Goal: Use online tool/utility: Utilize a website feature to perform a specific function

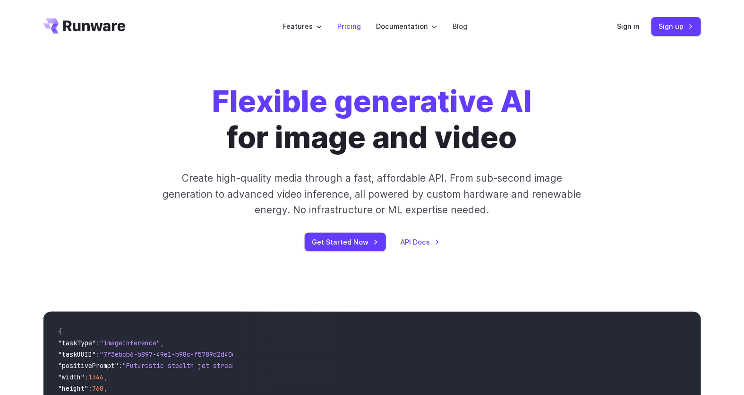
click at [355, 26] on link "Pricing" at bounding box center [350, 26] width 24 height 11
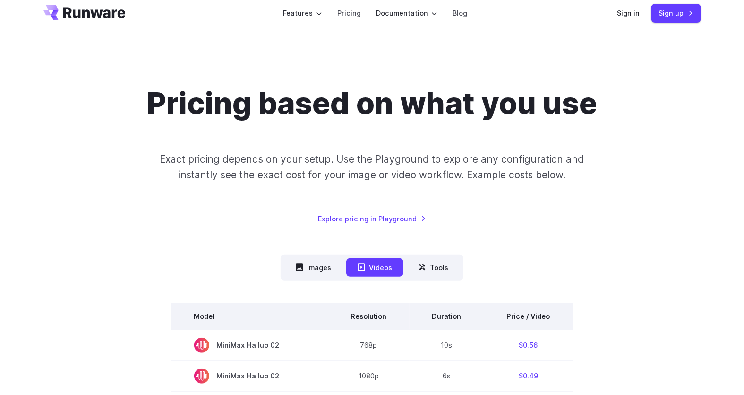
scroll to position [95, 0]
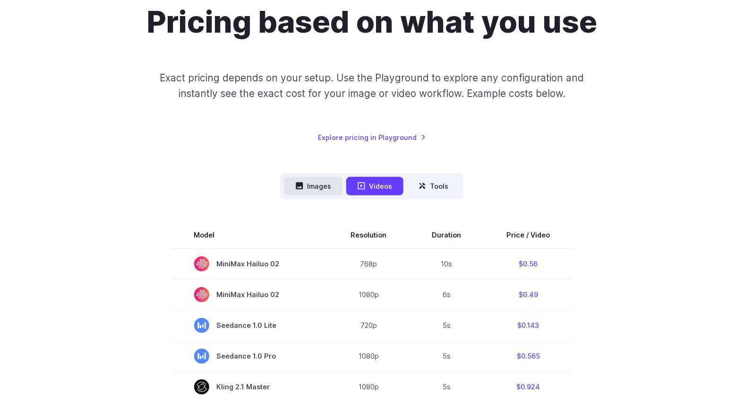
click at [321, 187] on button "Images" at bounding box center [314, 186] width 58 height 18
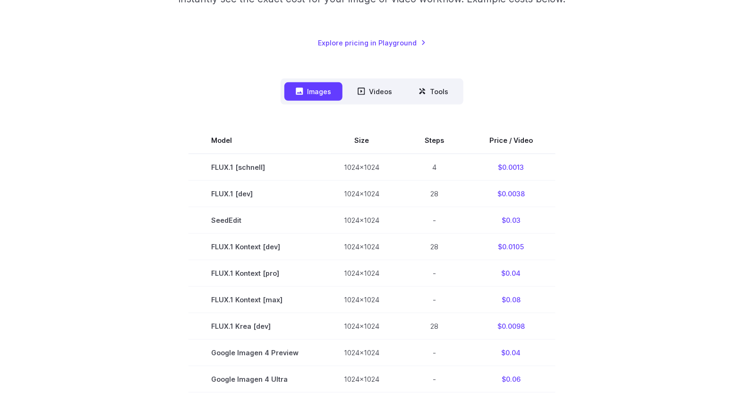
scroll to position [0, 0]
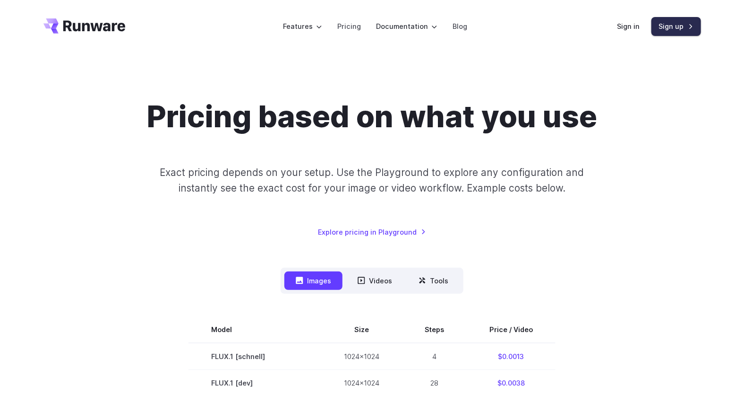
drag, startPoint x: 682, startPoint y: 26, endPoint x: 681, endPoint y: 31, distance: 4.8
click at [682, 26] on link "Sign up" at bounding box center [677, 26] width 50 height 18
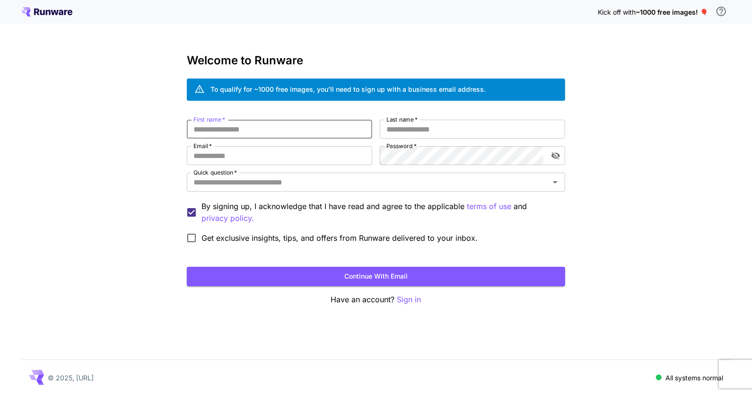
click at [236, 132] on input "First name   *" at bounding box center [279, 129] width 185 height 19
type input "***"
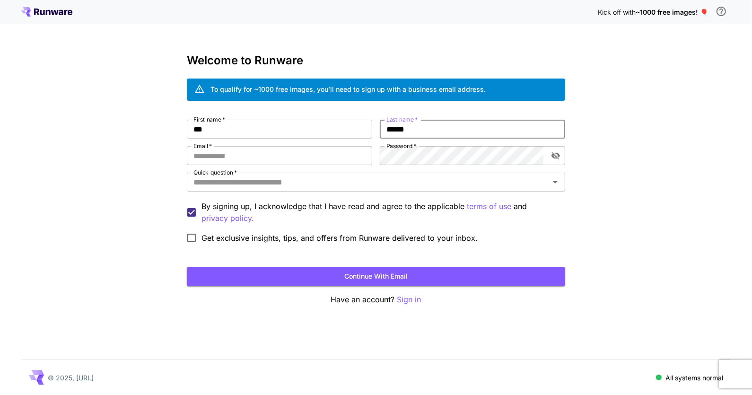
type input "******"
type input "**********"
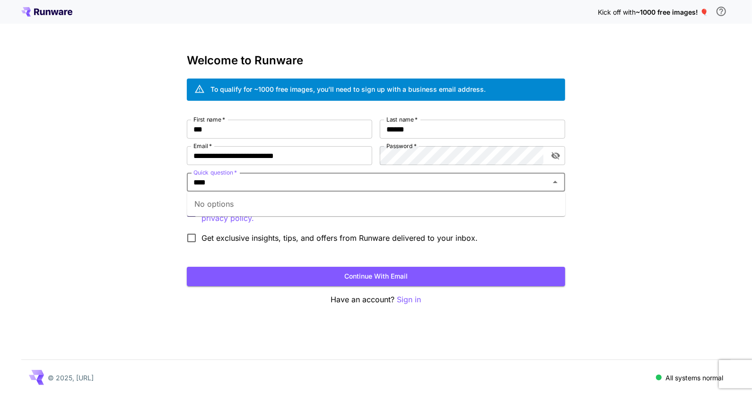
type input "****"
click at [56, 204] on div "**********" at bounding box center [376, 197] width 752 height 395
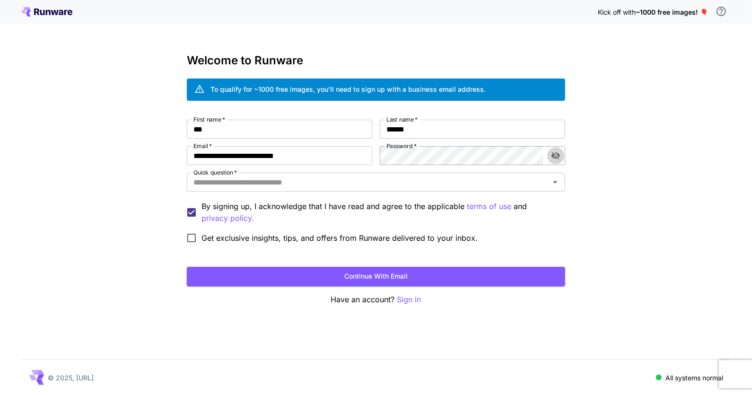
click at [559, 156] on icon "toggle password visibility" at bounding box center [555, 155] width 9 height 9
click at [695, 180] on div "**********" at bounding box center [376, 197] width 752 height 395
click at [389, 278] on button "Continue with email" at bounding box center [376, 276] width 378 height 19
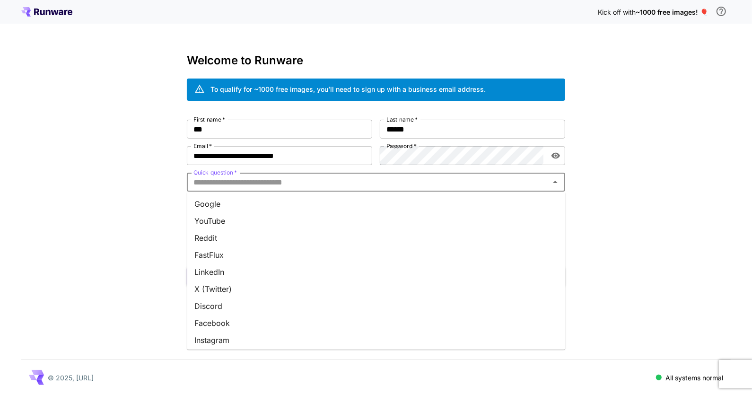
click at [279, 183] on input "Quick question   *" at bounding box center [368, 181] width 357 height 13
click at [212, 338] on li "Other" at bounding box center [376, 337] width 378 height 17
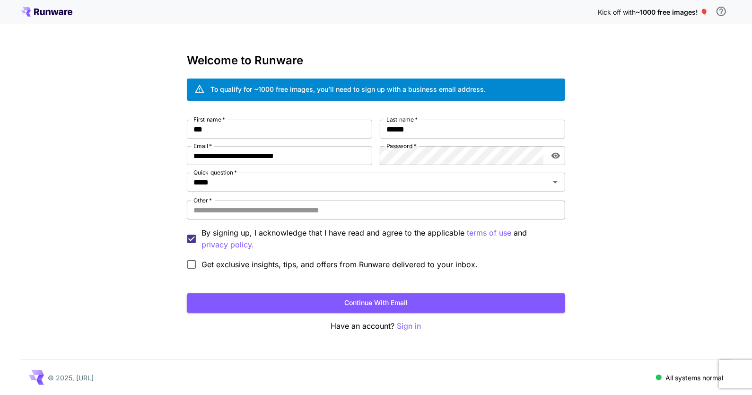
click at [268, 214] on input "Other   *" at bounding box center [376, 209] width 378 height 19
type input "****"
click at [408, 299] on button "Continue with email" at bounding box center [376, 302] width 378 height 19
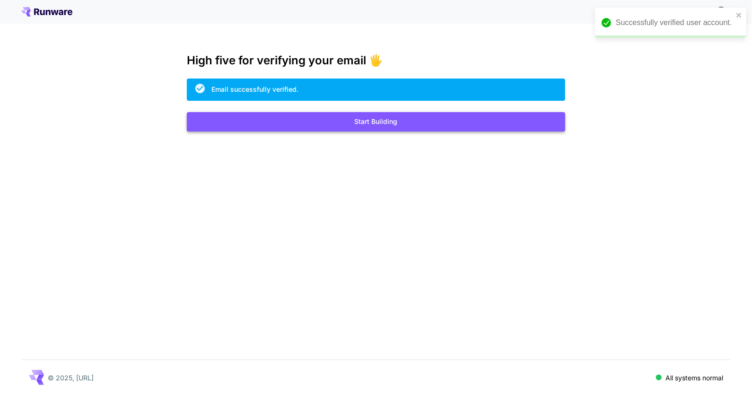
click at [371, 119] on button "Start Building" at bounding box center [376, 121] width 378 height 19
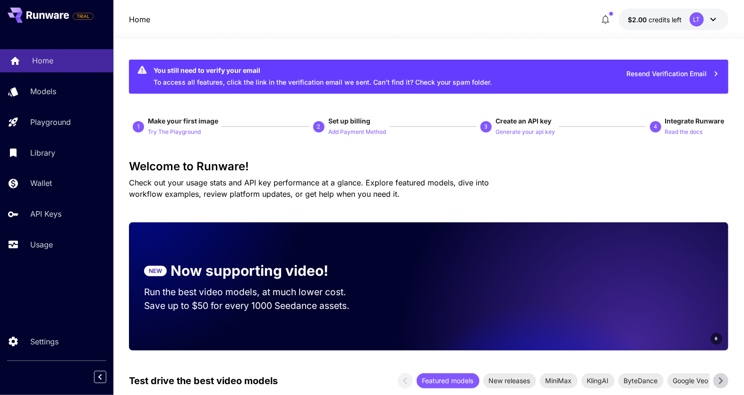
click at [35, 61] on p "Home" at bounding box center [42, 60] width 21 height 11
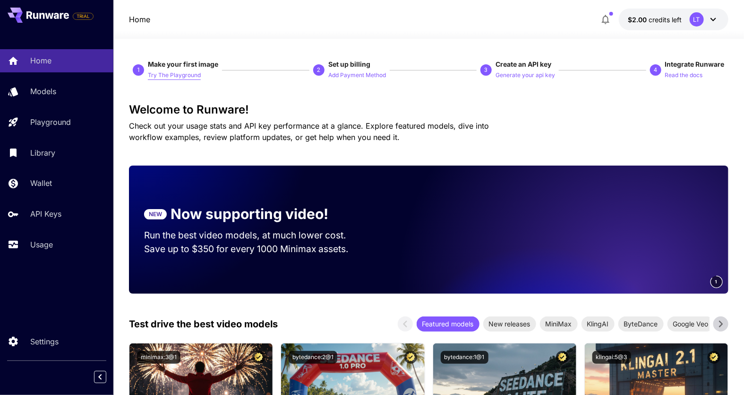
click at [181, 75] on p "Try The Playground" at bounding box center [174, 75] width 53 height 9
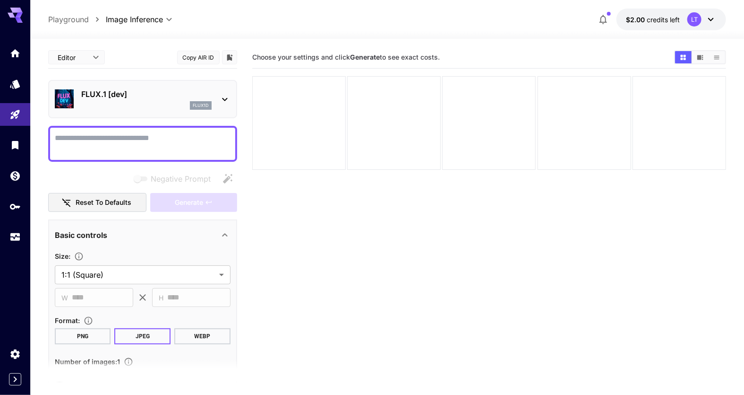
click at [228, 98] on icon at bounding box center [224, 99] width 11 height 11
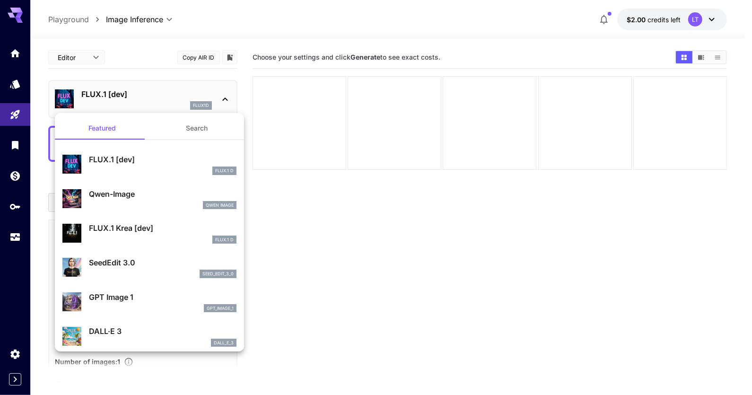
click at [221, 14] on div at bounding box center [376, 197] width 752 height 395
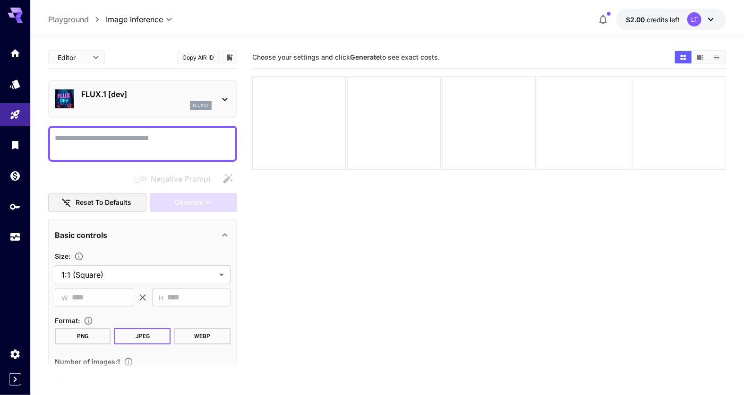
click at [93, 136] on textarea "Negative Prompt" at bounding box center [143, 143] width 176 height 23
click at [147, 138] on textarea "Negative Prompt" at bounding box center [143, 143] width 176 height 23
paste textarea "**********"
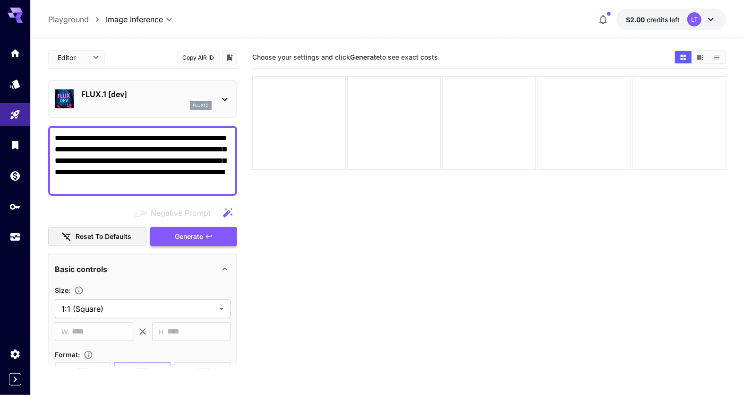
type textarea "**********"
click at [203, 236] on button "Generate" at bounding box center [193, 236] width 87 height 19
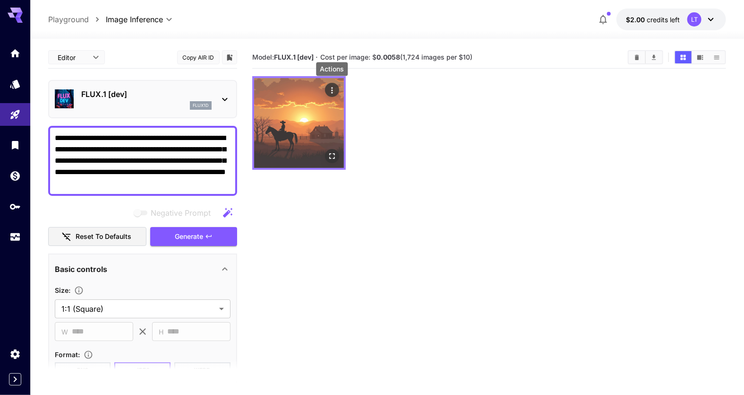
click at [329, 88] on icon "Actions" at bounding box center [332, 90] width 9 height 9
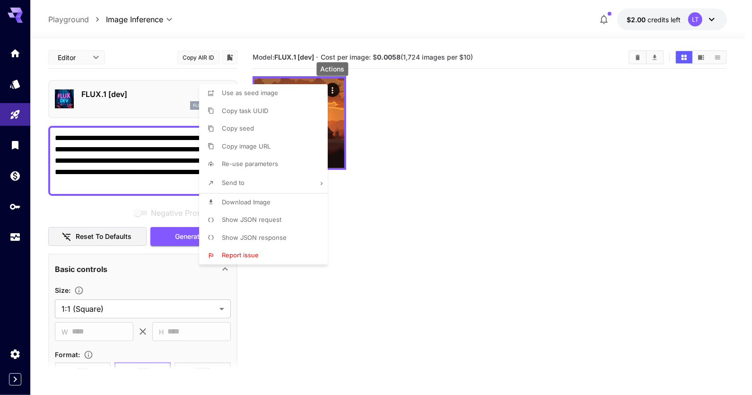
click at [403, 224] on div at bounding box center [376, 197] width 752 height 395
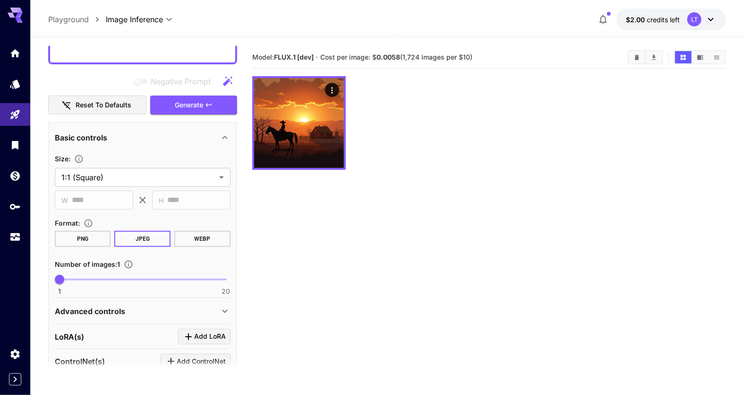
scroll to position [142, 0]
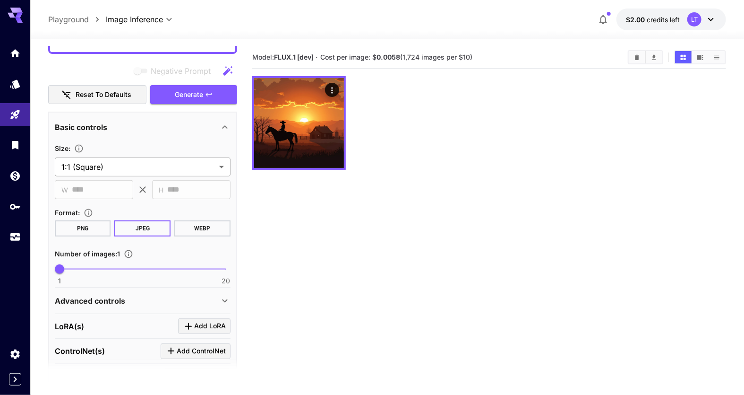
click at [197, 167] on body "**********" at bounding box center [372, 234] width 744 height 469
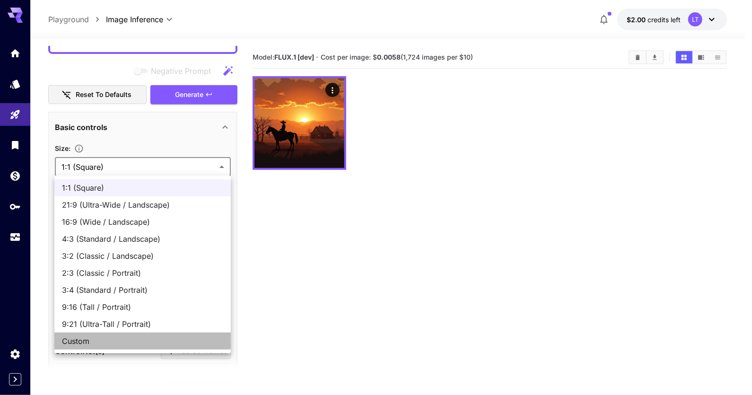
click at [90, 336] on span "Custom" at bounding box center [142, 340] width 161 height 11
type input "******"
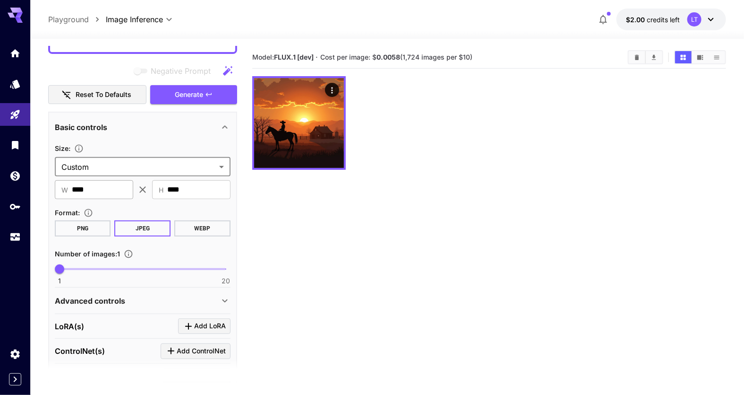
click at [119, 191] on input "****" at bounding box center [102, 189] width 61 height 19
click at [104, 234] on button "PNG" at bounding box center [83, 228] width 56 height 16
drag, startPoint x: 60, startPoint y: 271, endPoint x: 74, endPoint y: 270, distance: 14.2
click at [74, 270] on span "3" at bounding box center [76, 268] width 9 height 9
click at [222, 96] on button "Generate" at bounding box center [193, 94] width 87 height 19
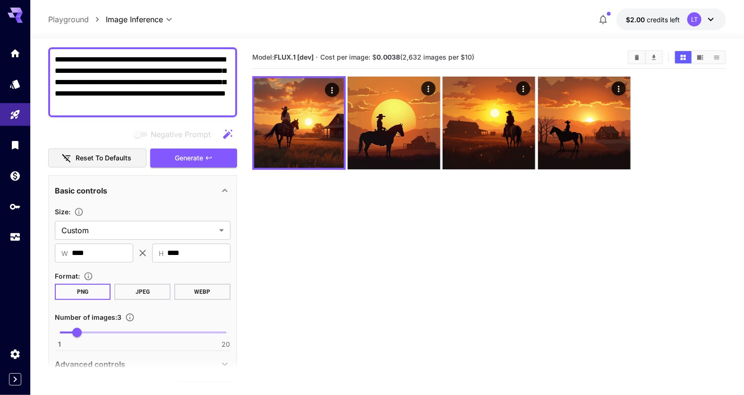
scroll to position [0, 0]
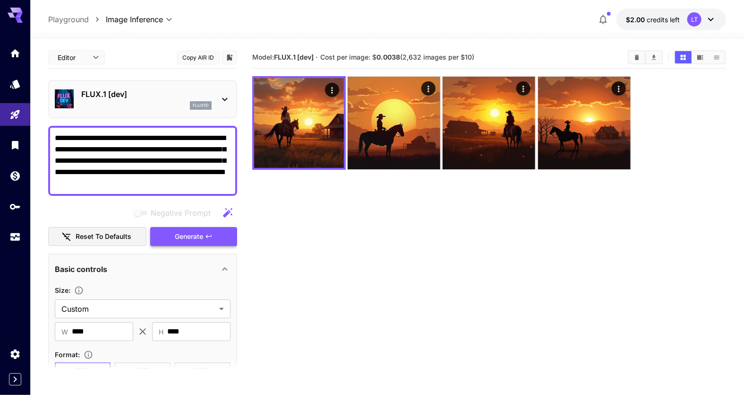
click at [167, 236] on button "Generate" at bounding box center [193, 236] width 87 height 19
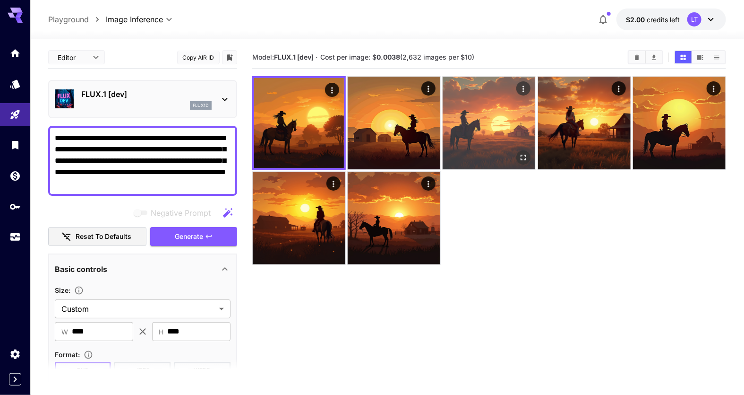
click at [492, 119] on img at bounding box center [489, 123] width 93 height 93
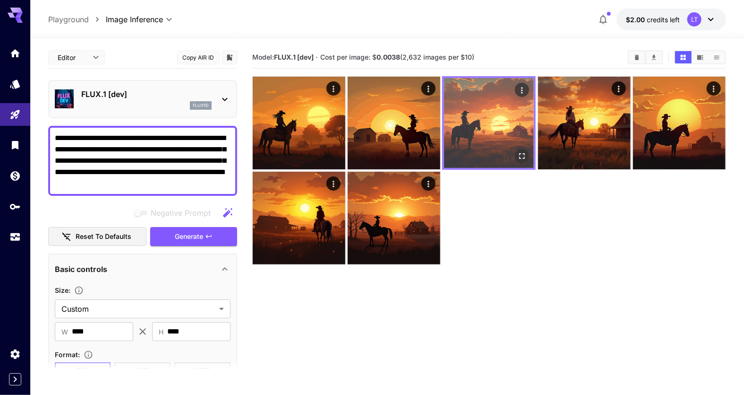
click at [476, 129] on img at bounding box center [489, 123] width 90 height 90
click at [471, 129] on img at bounding box center [489, 123] width 90 height 90
click at [521, 157] on icon "Open in fullscreen" at bounding box center [522, 155] width 9 height 9
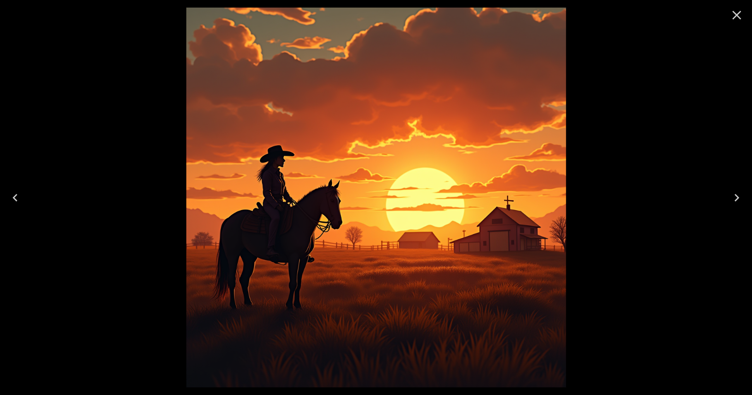
click at [736, 15] on icon "Close" at bounding box center [736, 15] width 9 height 9
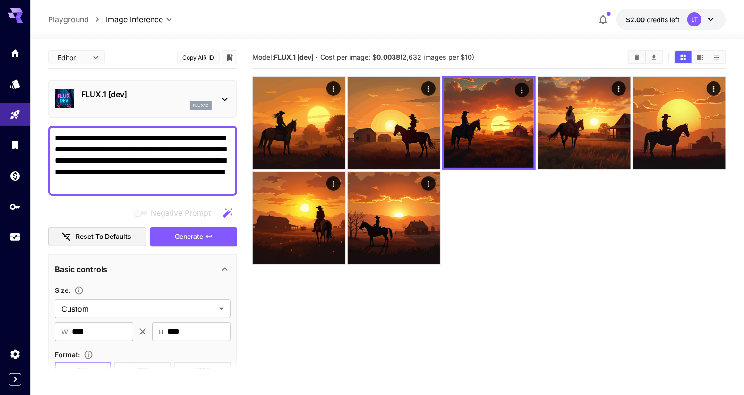
click at [225, 100] on icon at bounding box center [224, 99] width 5 height 3
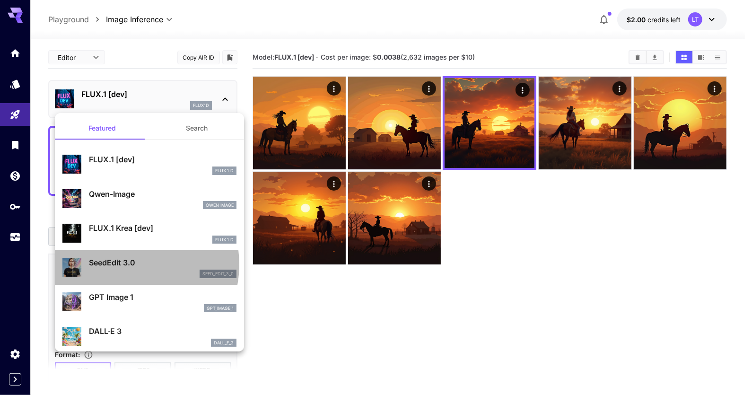
click at [126, 264] on p "SeedEdit 3.0" at bounding box center [162, 262] width 147 height 11
type input "*"
type input "***"
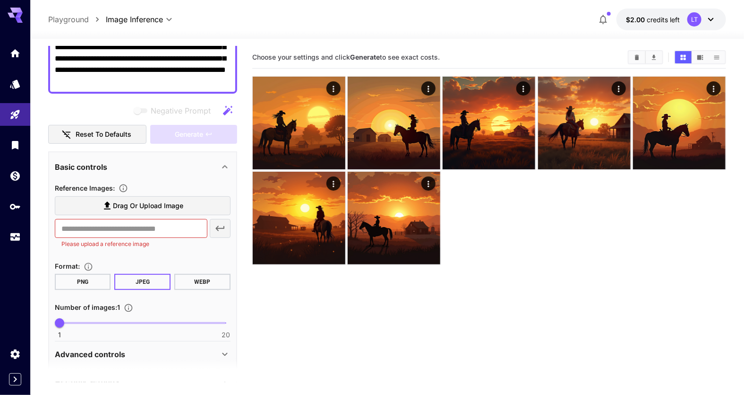
scroll to position [135, 0]
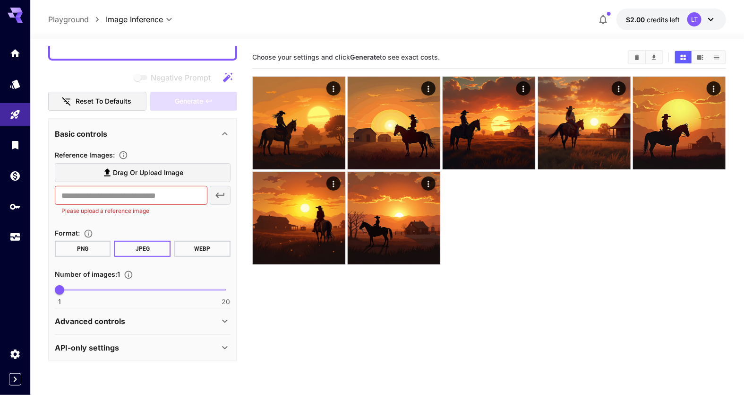
click at [143, 318] on div "Advanced controls" at bounding box center [137, 320] width 164 height 11
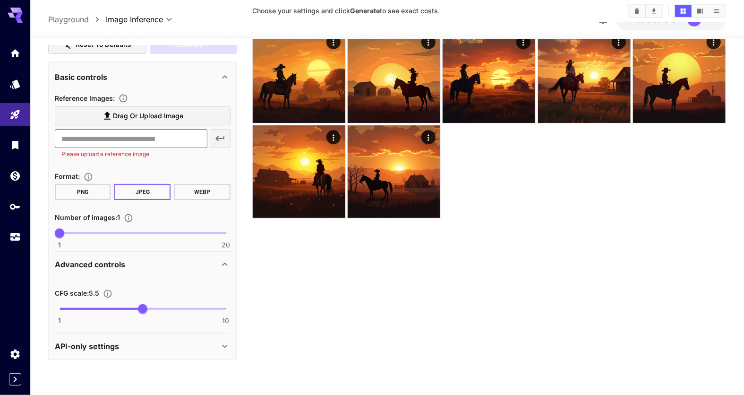
scroll to position [47, 0]
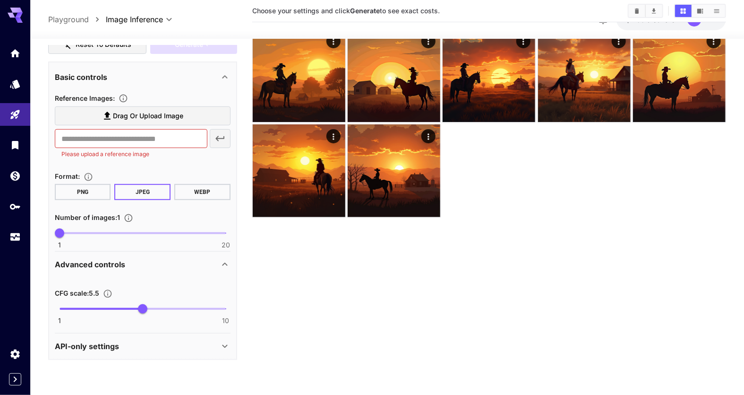
click at [222, 342] on icon at bounding box center [224, 345] width 11 height 11
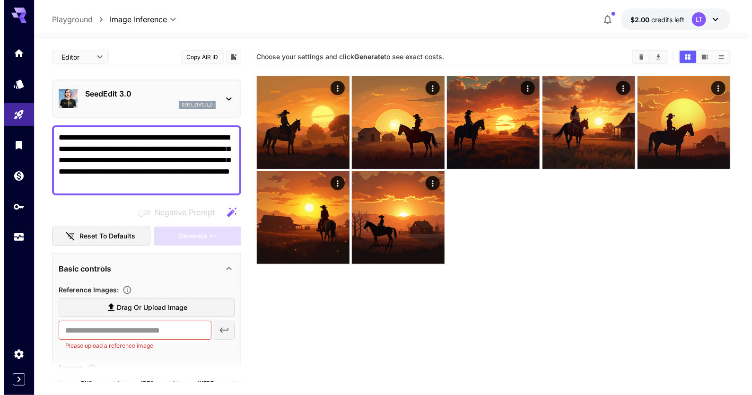
scroll to position [0, 0]
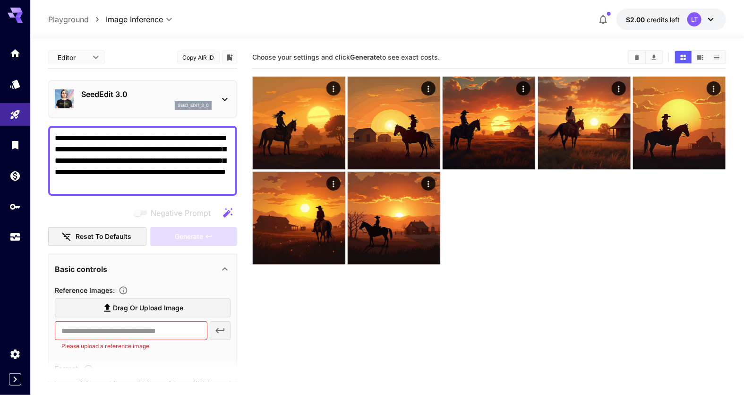
click at [224, 104] on icon at bounding box center [224, 99] width 11 height 11
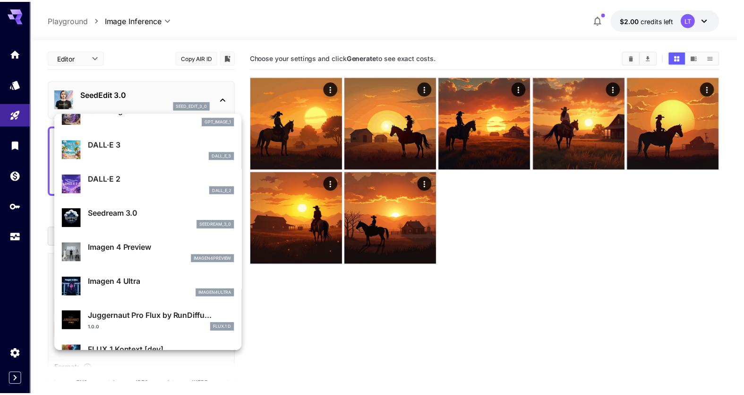
scroll to position [190, 0]
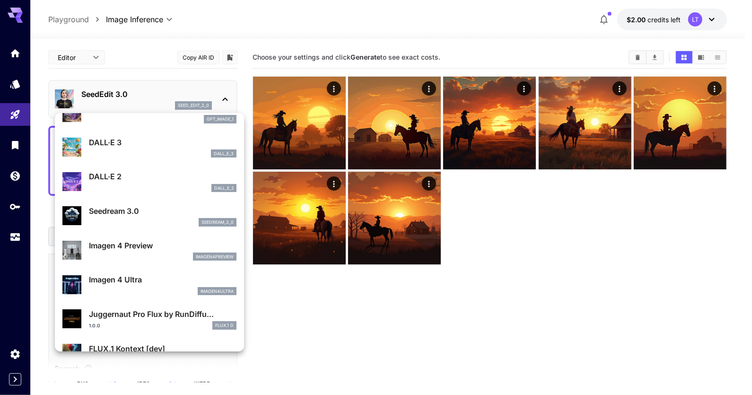
click at [170, 253] on div "imagen4preview" at bounding box center [162, 256] width 147 height 9
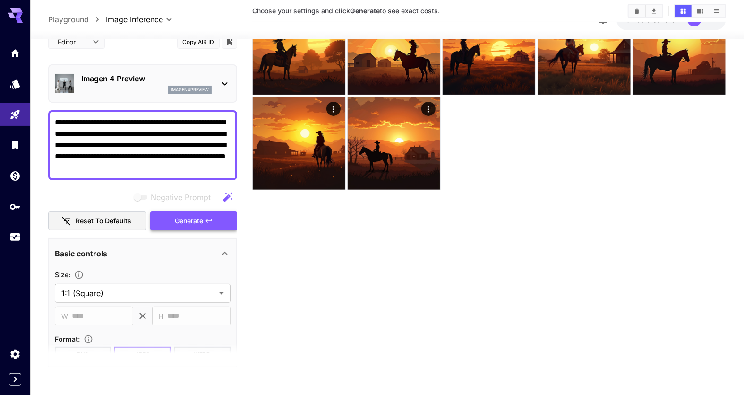
click at [180, 225] on span "Generate" at bounding box center [189, 221] width 28 height 12
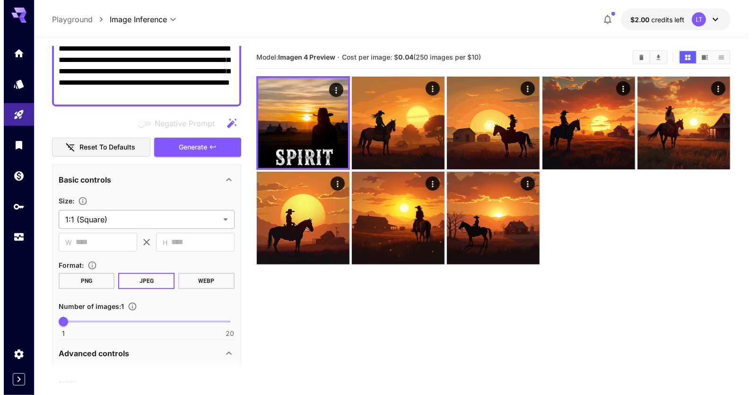
scroll to position [95, 0]
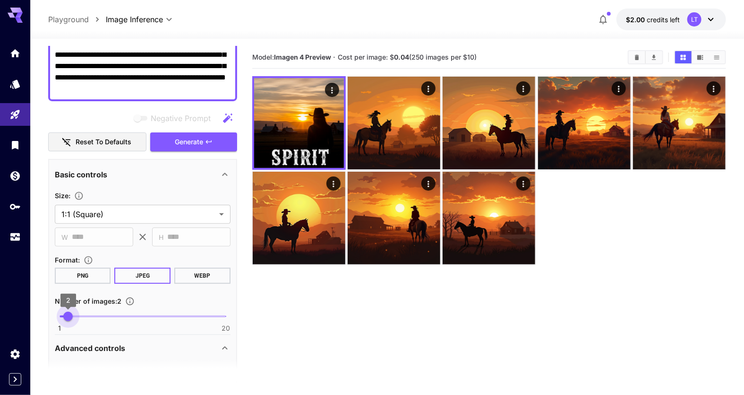
type input "*"
drag, startPoint x: 56, startPoint y: 316, endPoint x: 74, endPoint y: 314, distance: 18.0
click at [74, 314] on span "3" at bounding box center [76, 316] width 9 height 9
click at [174, 146] on button "Generate" at bounding box center [193, 141] width 87 height 19
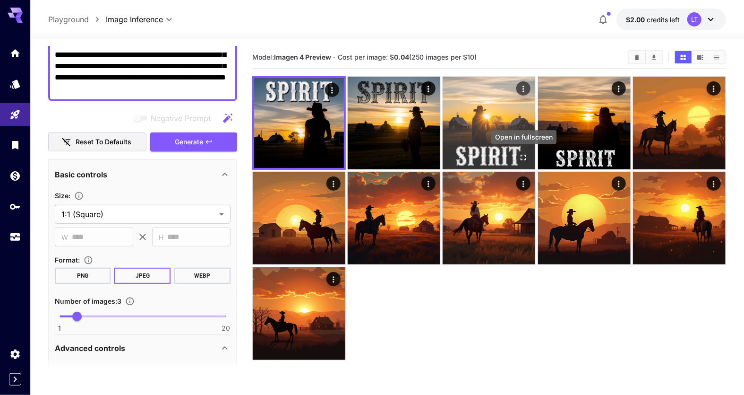
click at [526, 158] on icon "Open in fullscreen" at bounding box center [524, 158] width 6 height 6
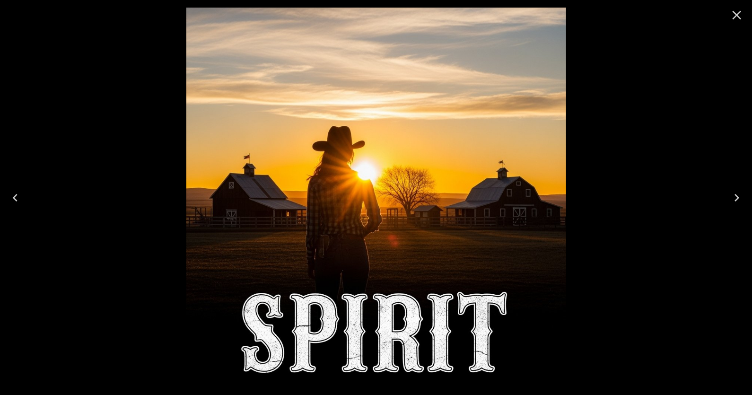
scroll to position [95, 0]
drag, startPoint x: 736, startPoint y: 11, endPoint x: 719, endPoint y: 36, distance: 30.3
click at [737, 16] on icon "Close" at bounding box center [736, 15] width 15 height 15
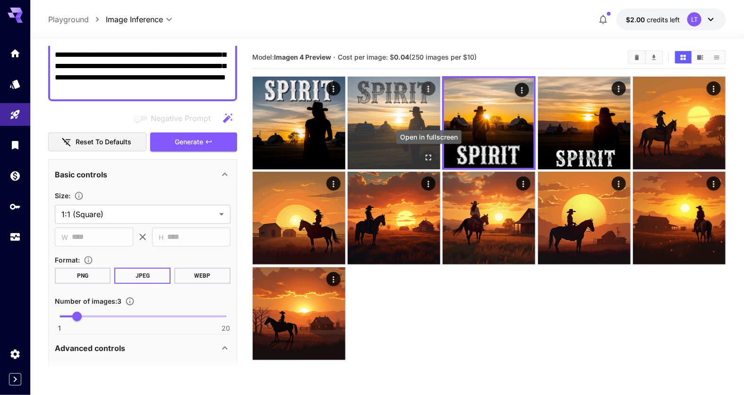
click at [431, 156] on icon "Open in fullscreen" at bounding box center [428, 157] width 9 height 9
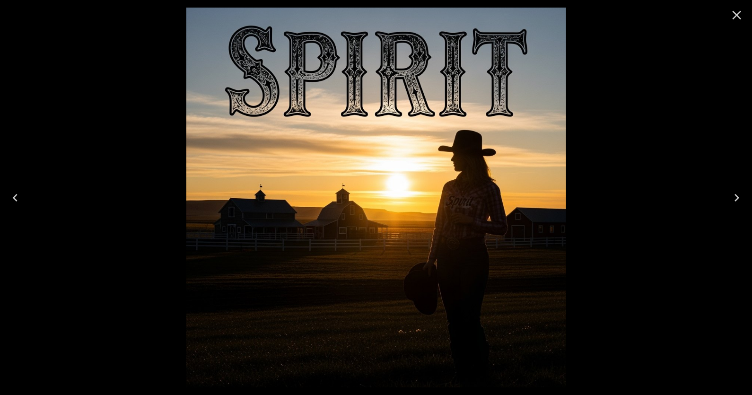
click at [740, 18] on icon "Close" at bounding box center [736, 15] width 15 height 15
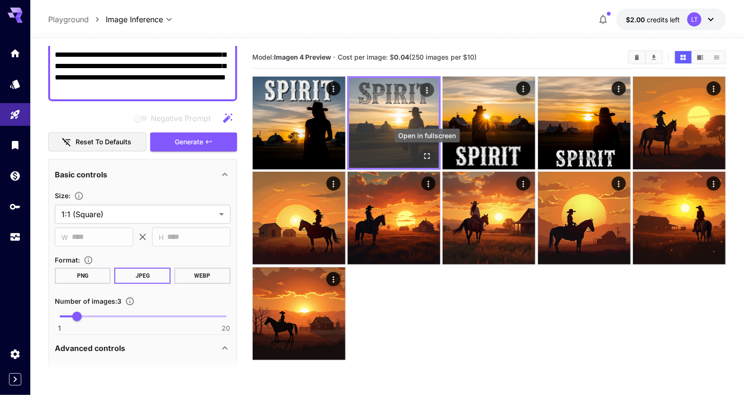
click at [428, 157] on icon "Open in fullscreen" at bounding box center [427, 155] width 9 height 9
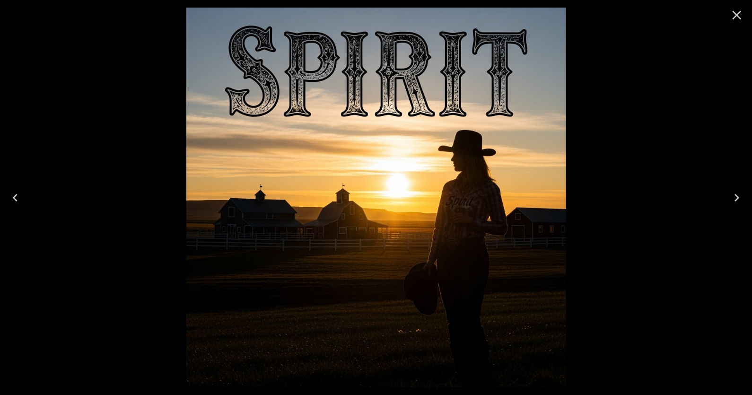
click at [739, 17] on icon "Close" at bounding box center [736, 15] width 9 height 9
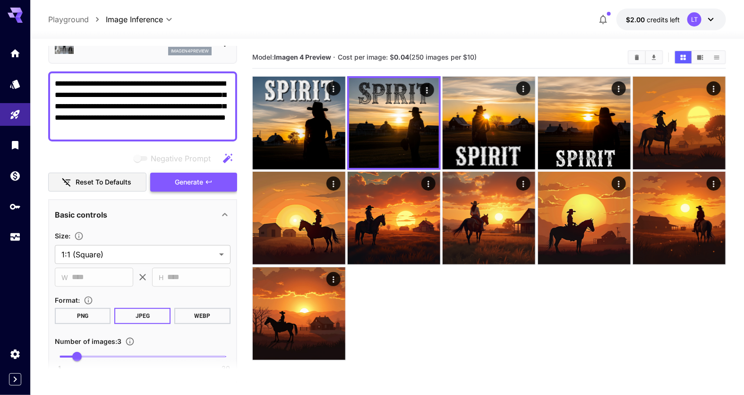
scroll to position [0, 0]
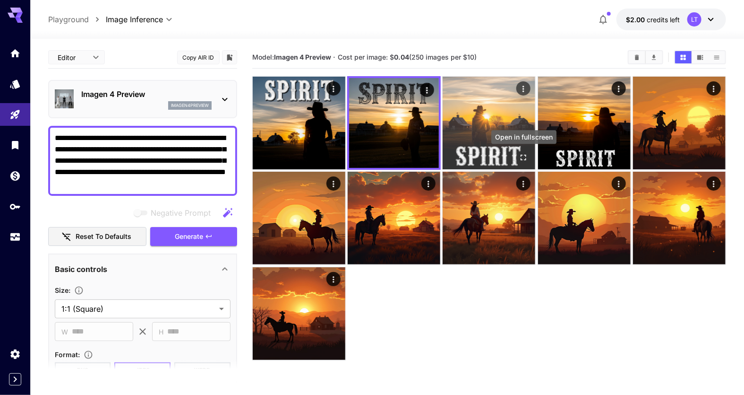
click at [525, 159] on icon "Open in fullscreen" at bounding box center [523, 157] width 9 height 9
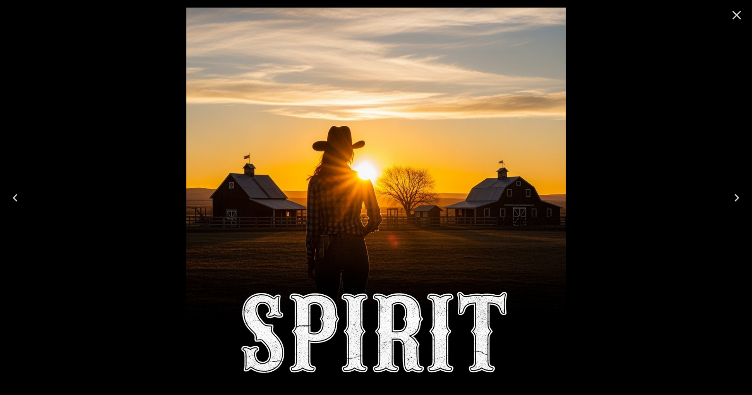
click at [736, 15] on icon "Close" at bounding box center [736, 15] width 9 height 9
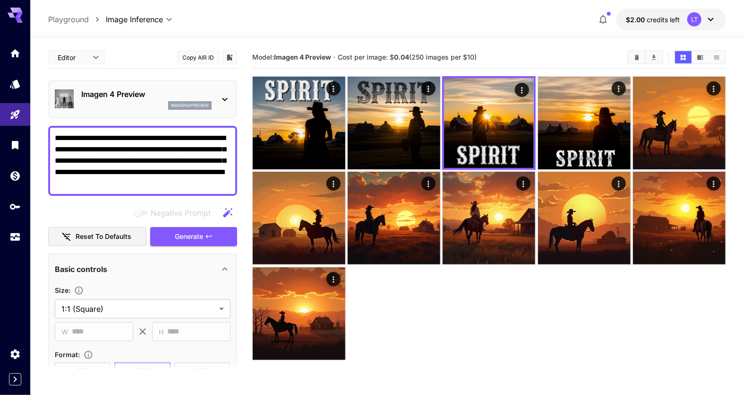
click at [59, 140] on textarea "**********" at bounding box center [143, 160] width 176 height 57
click at [111, 150] on textarea "**********" at bounding box center [143, 160] width 176 height 57
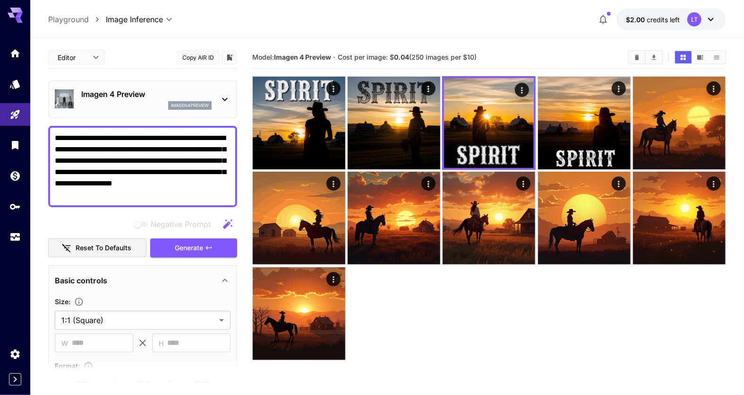
click at [204, 151] on textarea "**********" at bounding box center [143, 166] width 176 height 68
click at [198, 251] on span "Generate" at bounding box center [189, 248] width 28 height 12
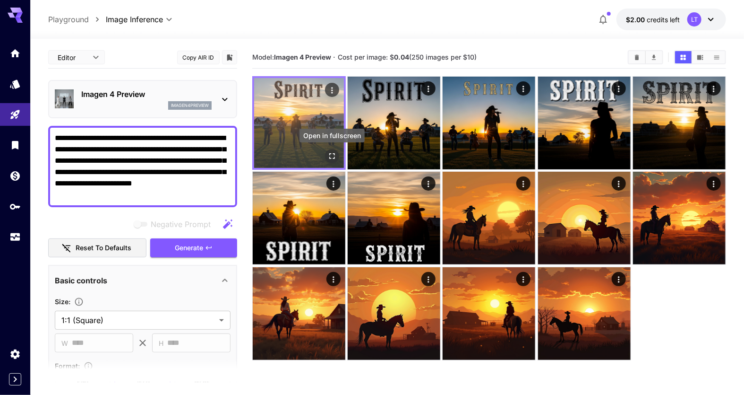
click at [334, 153] on icon "Open in fullscreen" at bounding box center [332, 156] width 6 height 6
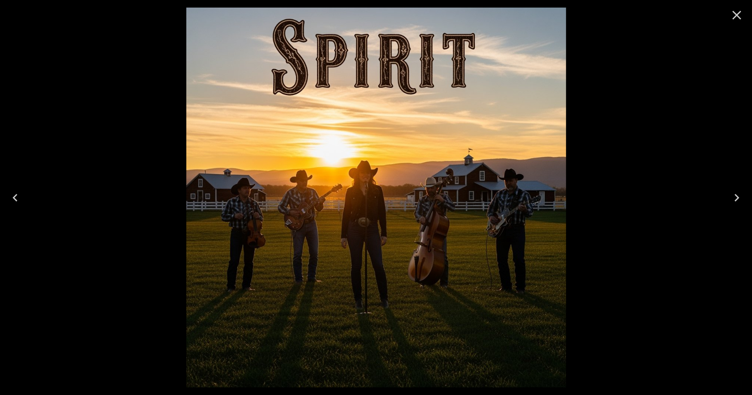
click at [741, 13] on icon "Close" at bounding box center [736, 15] width 15 height 15
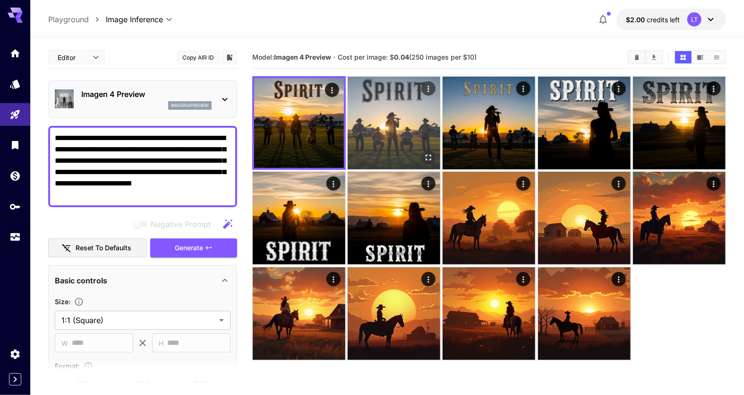
click at [432, 156] on icon "Open in fullscreen" at bounding box center [428, 157] width 9 height 9
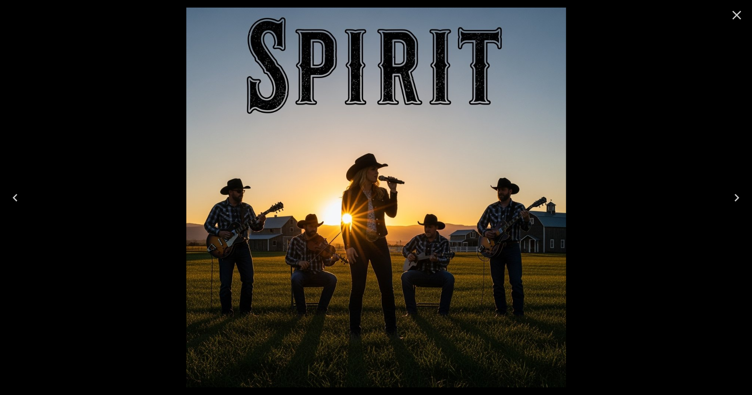
click at [733, 17] on icon "Close" at bounding box center [736, 15] width 15 height 15
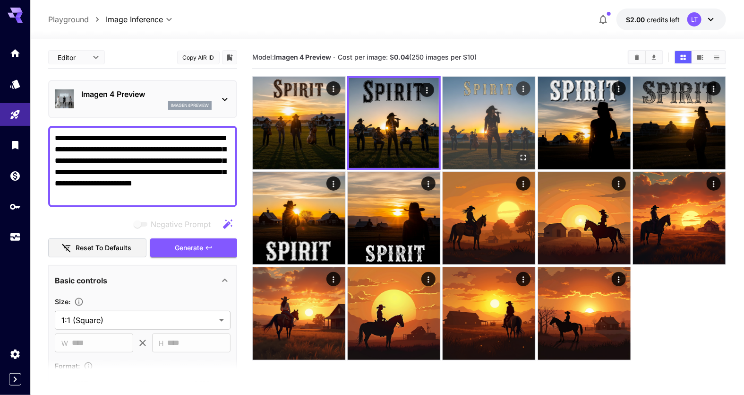
click at [523, 158] on icon "Open in fullscreen" at bounding box center [523, 157] width 9 height 9
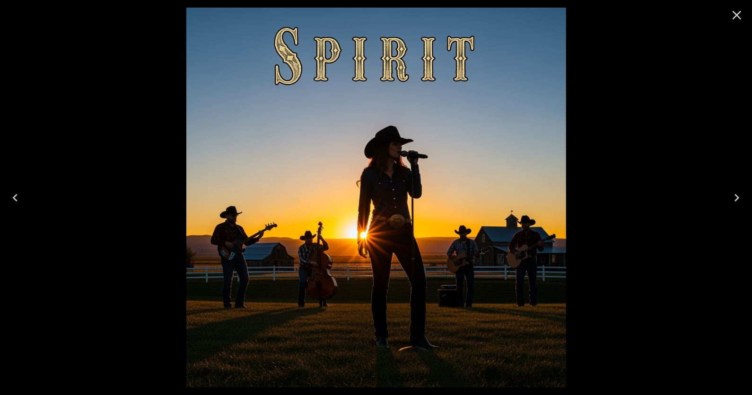
click at [735, 17] on icon "Close" at bounding box center [736, 15] width 15 height 15
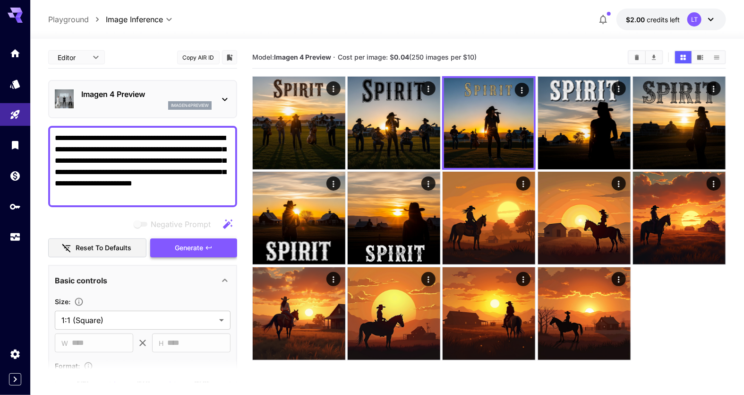
click at [193, 249] on span "Generate" at bounding box center [189, 248] width 28 height 12
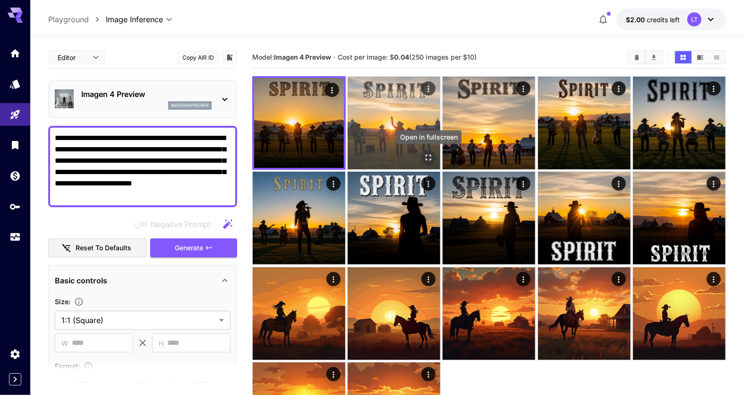
click at [431, 154] on icon "Open in fullscreen" at bounding box center [428, 157] width 9 height 9
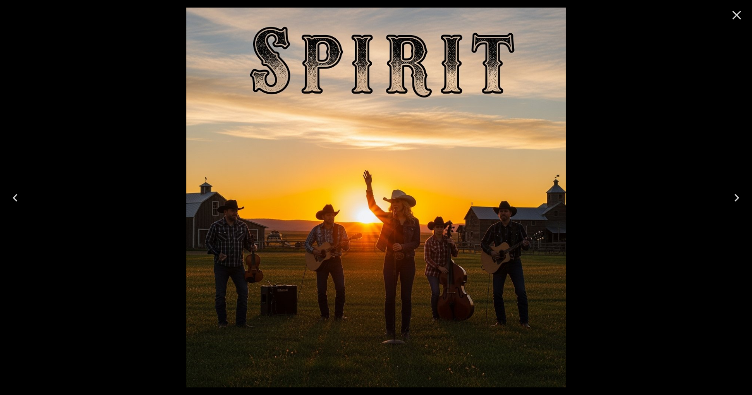
click at [736, 16] on icon "Close" at bounding box center [736, 15] width 9 height 9
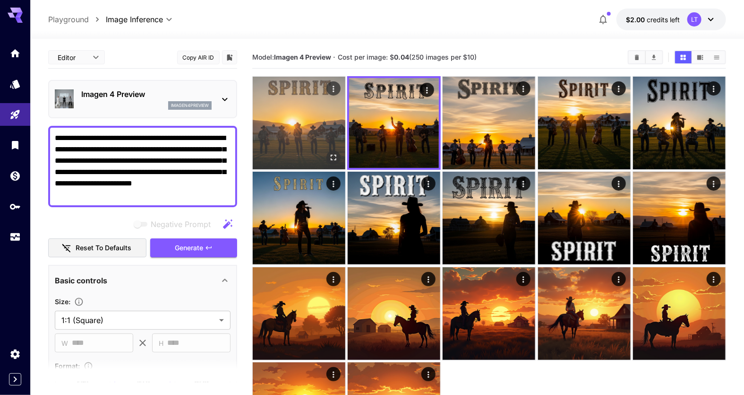
click at [334, 157] on icon "Open in fullscreen" at bounding box center [333, 157] width 9 height 9
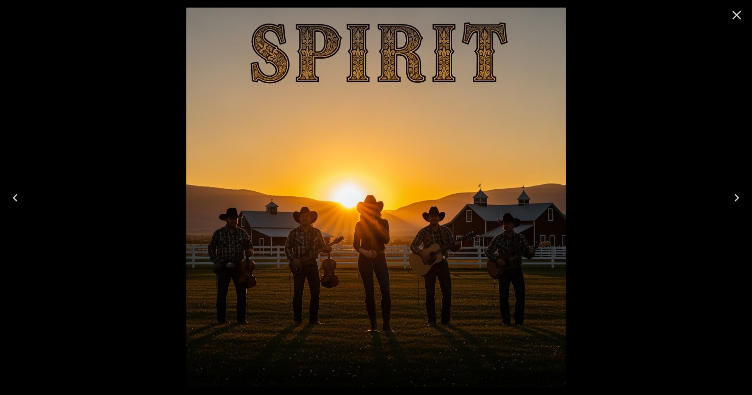
click at [742, 16] on icon "Close" at bounding box center [736, 15] width 15 height 15
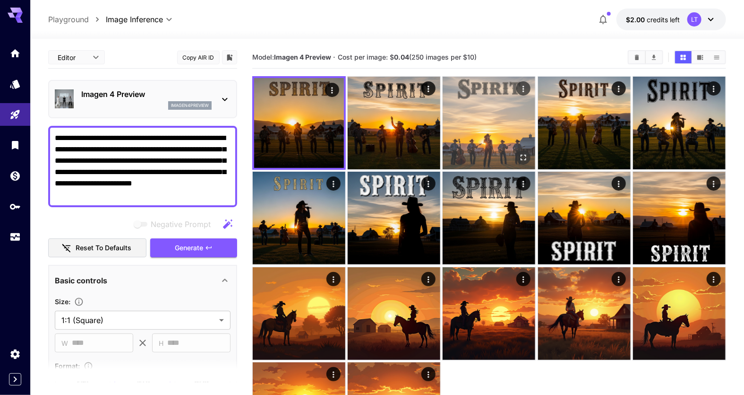
click at [525, 157] on icon "Open in fullscreen" at bounding box center [523, 157] width 9 height 9
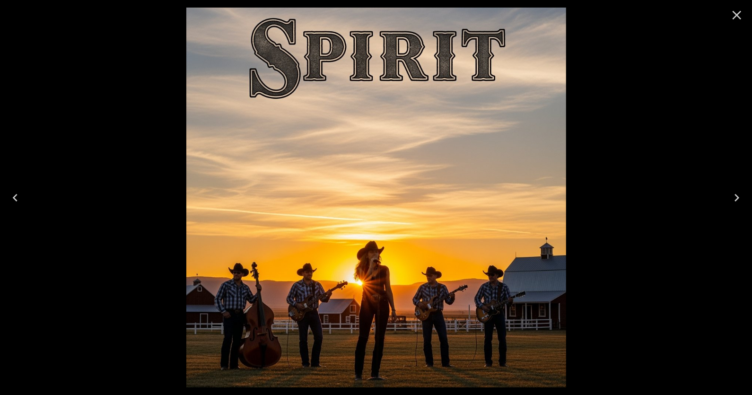
click at [736, 17] on icon "Close" at bounding box center [736, 15] width 15 height 15
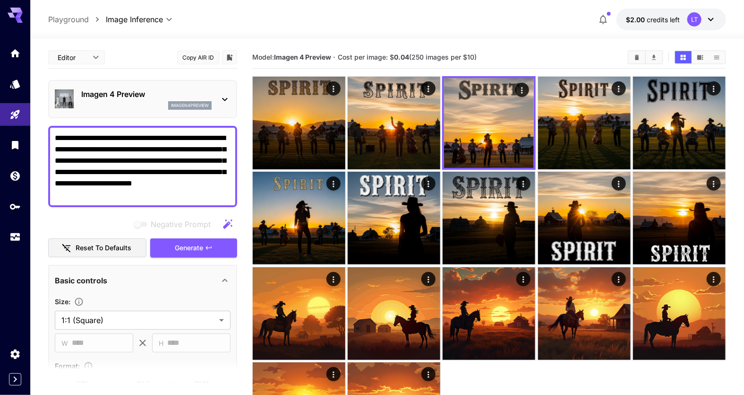
click at [151, 149] on textarea "**********" at bounding box center [143, 166] width 176 height 68
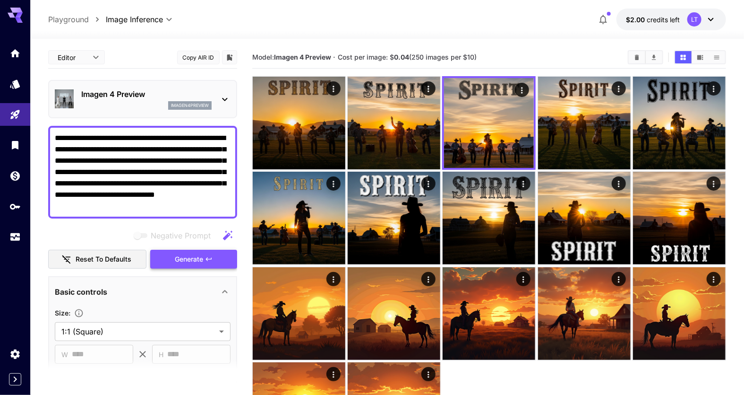
type textarea "**********"
click at [182, 258] on span "Generate" at bounding box center [189, 259] width 28 height 12
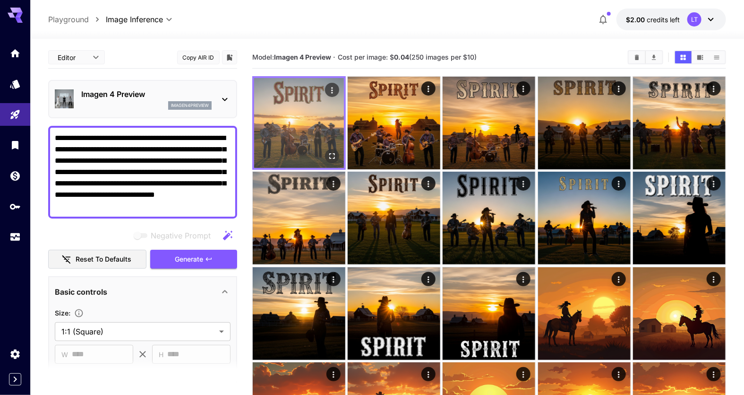
click at [330, 153] on icon "Open in fullscreen" at bounding box center [332, 155] width 9 height 9
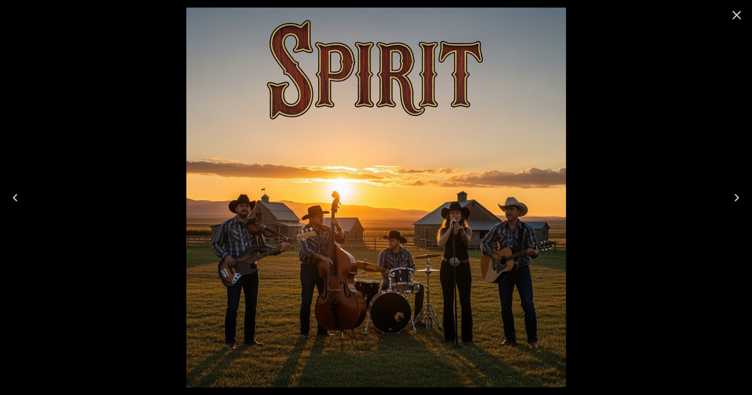
click at [732, 13] on icon "Close" at bounding box center [736, 15] width 15 height 15
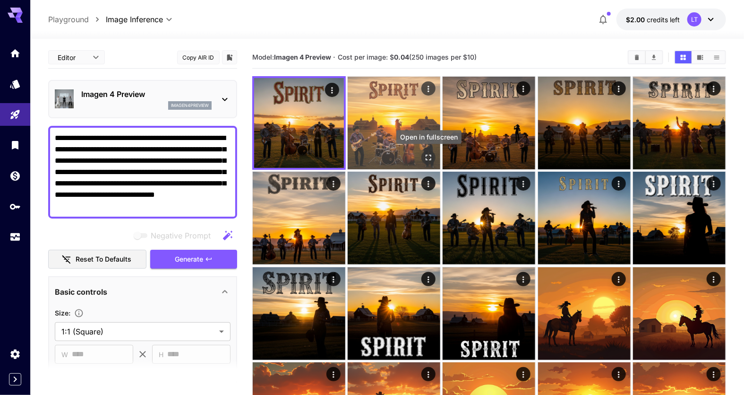
click at [429, 159] on icon "Open in fullscreen" at bounding box center [428, 157] width 9 height 9
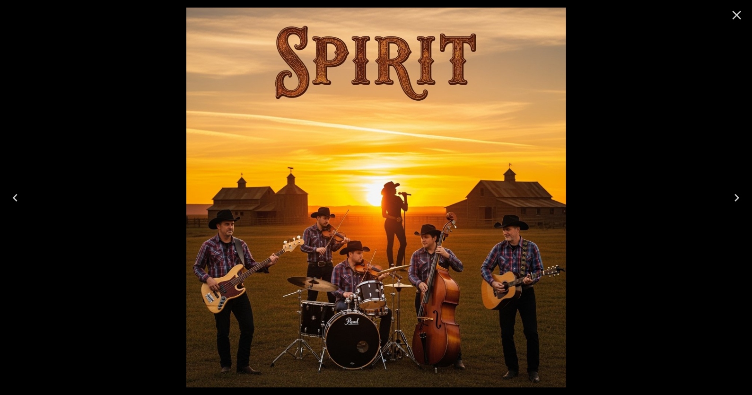
click at [732, 18] on icon "Close" at bounding box center [736, 15] width 15 height 15
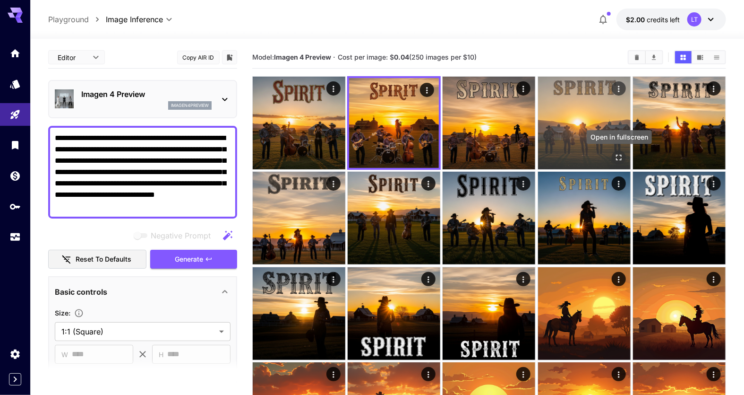
click at [620, 155] on icon "Open in fullscreen" at bounding box center [618, 157] width 9 height 9
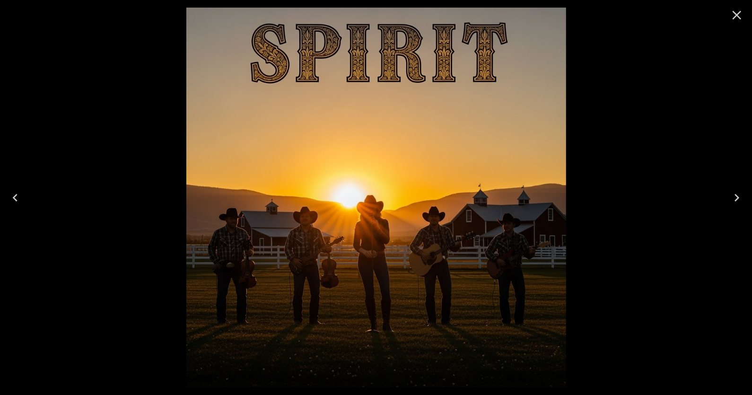
click at [736, 15] on icon "Close" at bounding box center [736, 15] width 9 height 9
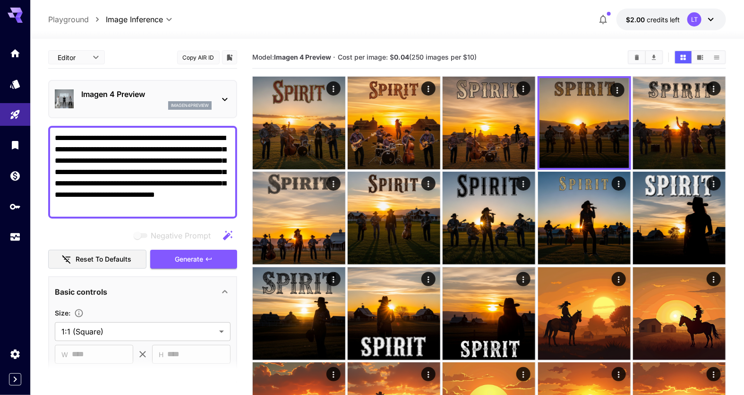
click at [123, 173] on textarea "**********" at bounding box center [143, 171] width 176 height 79
click at [198, 261] on span "Generate" at bounding box center [189, 259] width 28 height 12
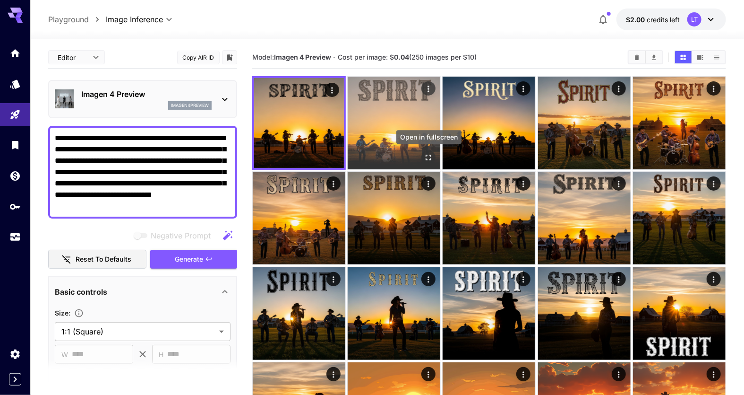
click at [427, 158] on icon "Open in fullscreen" at bounding box center [429, 158] width 6 height 6
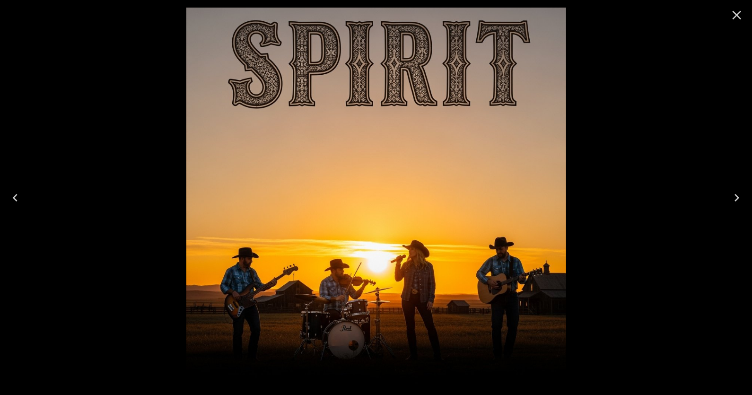
click at [737, 13] on icon "Close" at bounding box center [736, 15] width 9 height 9
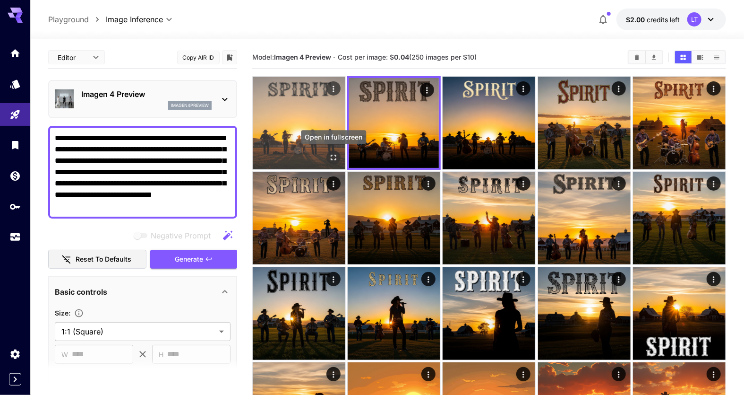
click at [330, 156] on icon "Open in fullscreen" at bounding box center [333, 157] width 9 height 9
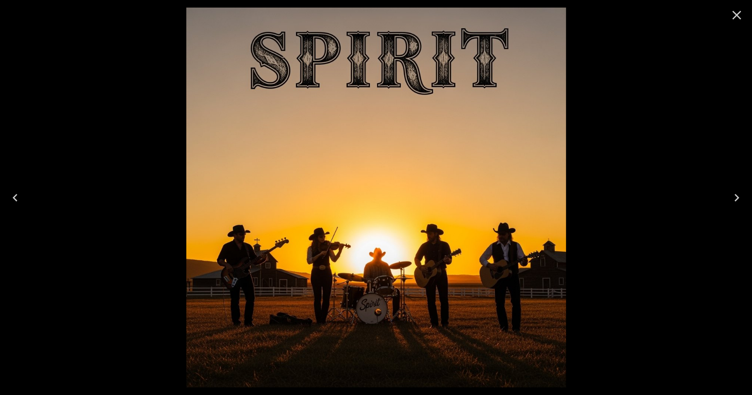
drag, startPoint x: 733, startPoint y: 15, endPoint x: 724, endPoint y: 23, distance: 11.4
click at [733, 16] on icon "Close" at bounding box center [736, 15] width 15 height 15
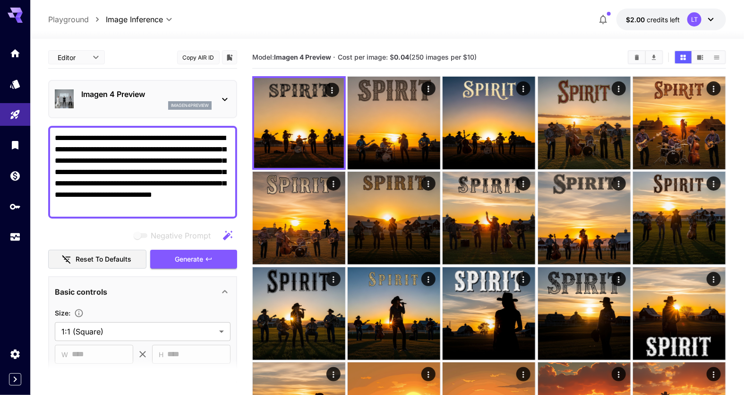
drag, startPoint x: 107, startPoint y: 172, endPoint x: 109, endPoint y: 182, distance: 11.0
click at [107, 172] on textarea "**********" at bounding box center [143, 171] width 176 height 79
drag, startPoint x: 137, startPoint y: 173, endPoint x: 206, endPoint y: 173, distance: 69.5
click at [206, 173] on textarea "**********" at bounding box center [143, 171] width 176 height 79
click at [152, 150] on textarea "**********" at bounding box center [143, 171] width 176 height 79
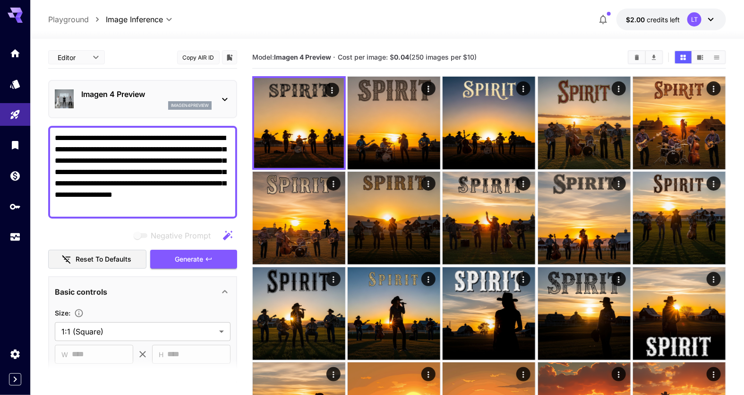
paste textarea "**********"
type textarea "**********"
click at [202, 263] on button "Generate" at bounding box center [193, 259] width 87 height 19
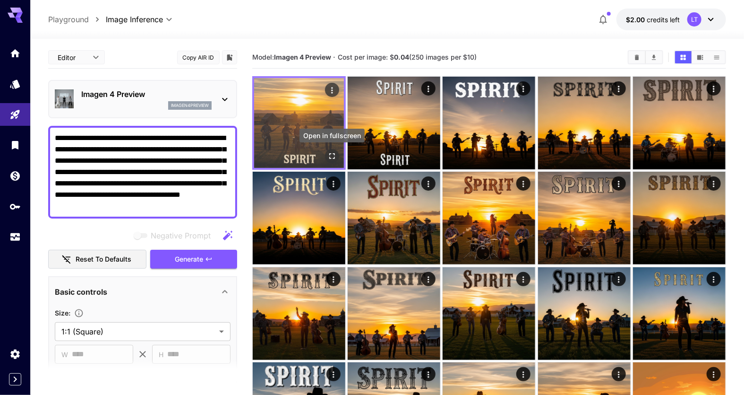
click at [333, 158] on icon "Open in fullscreen" at bounding box center [332, 155] width 9 height 9
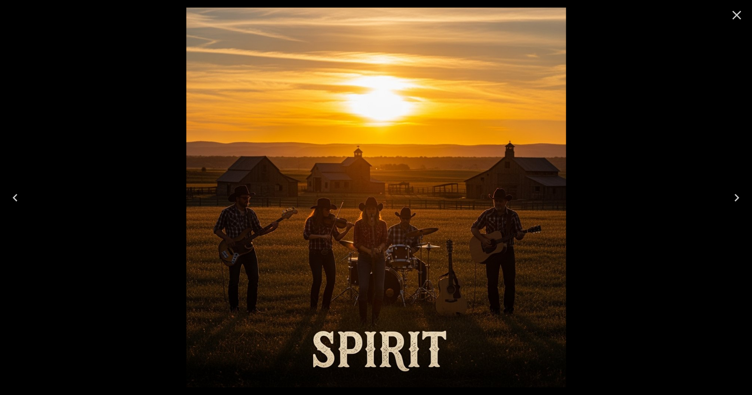
click at [737, 17] on icon "Close" at bounding box center [736, 15] width 9 height 9
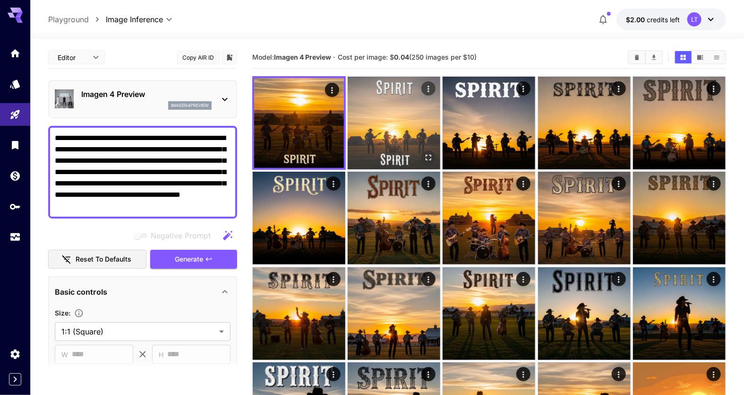
click at [425, 155] on icon "Open in fullscreen" at bounding box center [428, 157] width 9 height 9
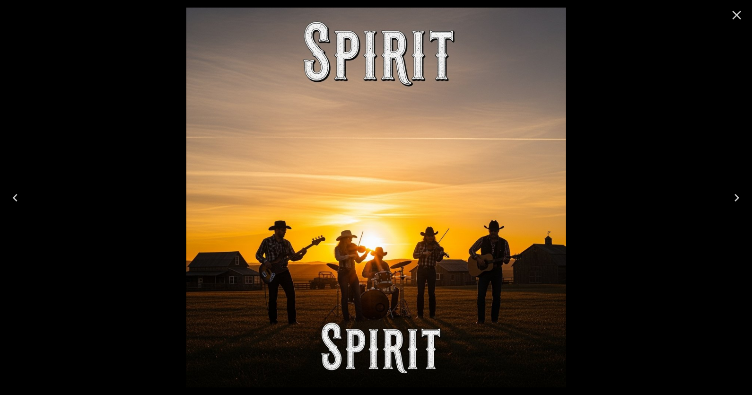
click at [736, 15] on icon "Close" at bounding box center [736, 15] width 9 height 9
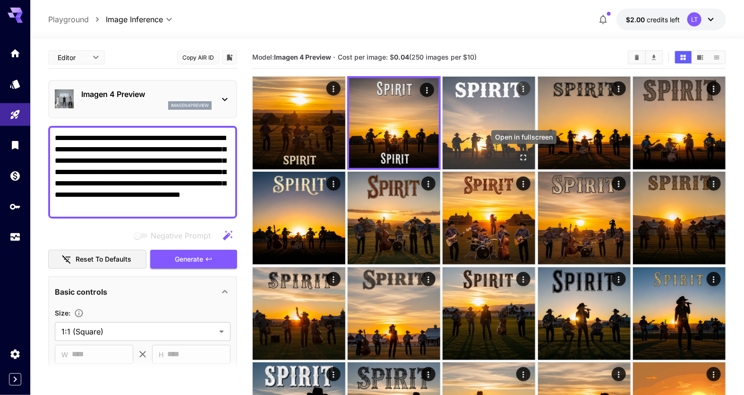
click at [525, 156] on icon "Open in fullscreen" at bounding box center [523, 157] width 9 height 9
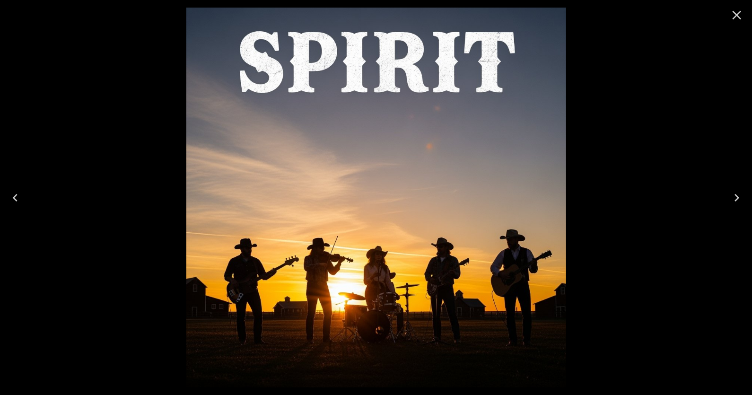
click at [732, 15] on icon "Close" at bounding box center [736, 15] width 15 height 15
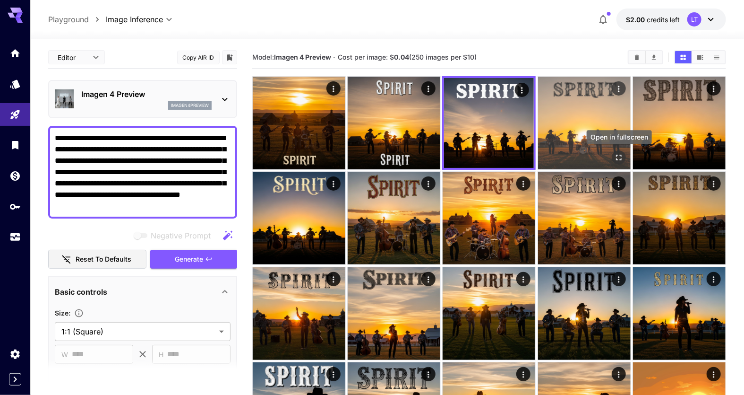
click at [621, 156] on icon "Open in fullscreen" at bounding box center [618, 157] width 9 height 9
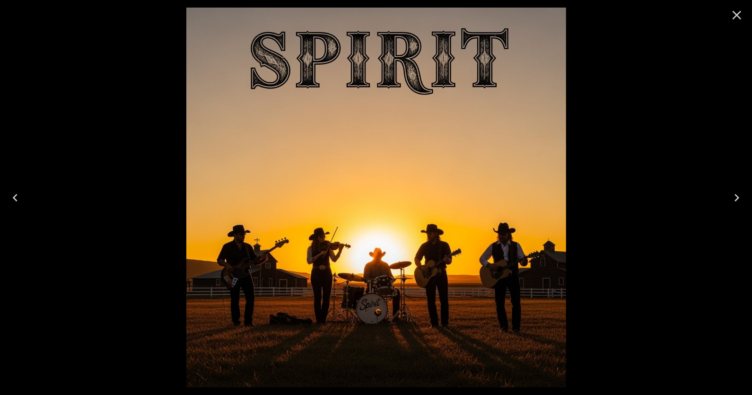
click at [740, 20] on icon "Close" at bounding box center [736, 15] width 15 height 15
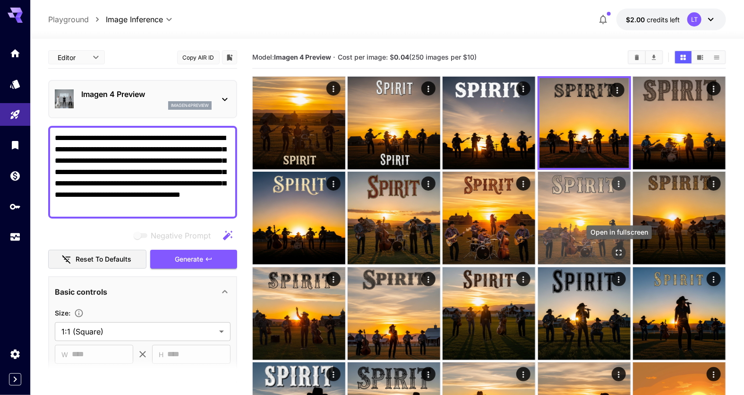
click at [619, 251] on icon "Open in fullscreen" at bounding box center [618, 252] width 9 height 9
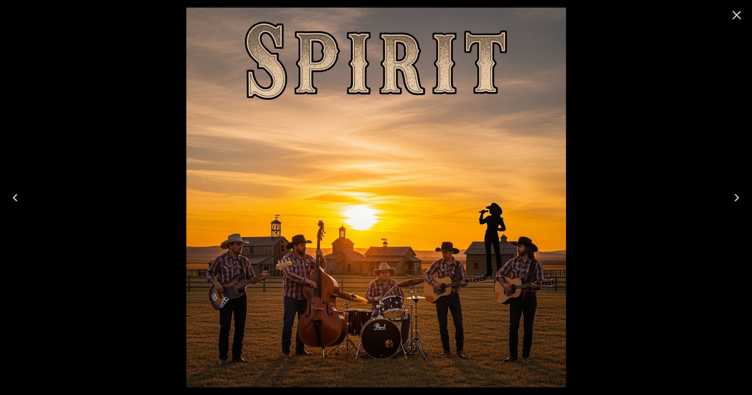
click at [734, 16] on icon "Close" at bounding box center [736, 15] width 15 height 15
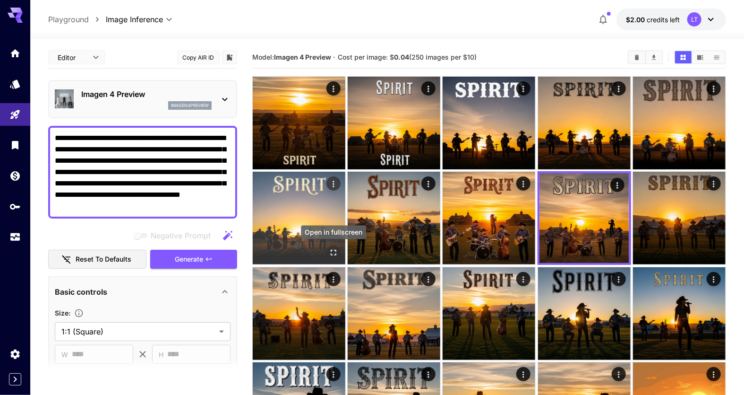
click at [335, 254] on icon "Open in fullscreen" at bounding box center [333, 252] width 9 height 9
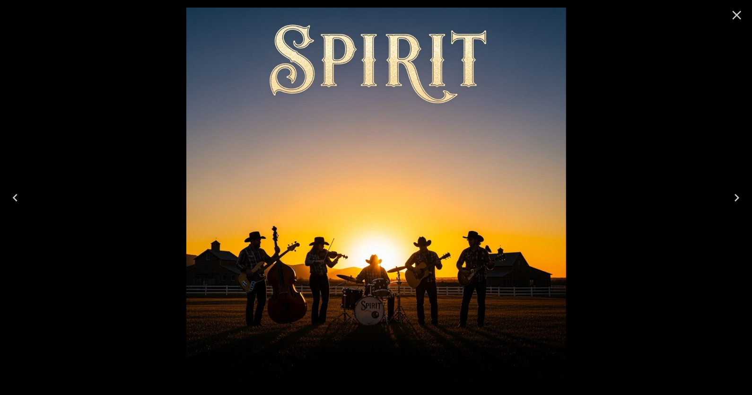
click at [738, 14] on icon "Close" at bounding box center [736, 15] width 9 height 9
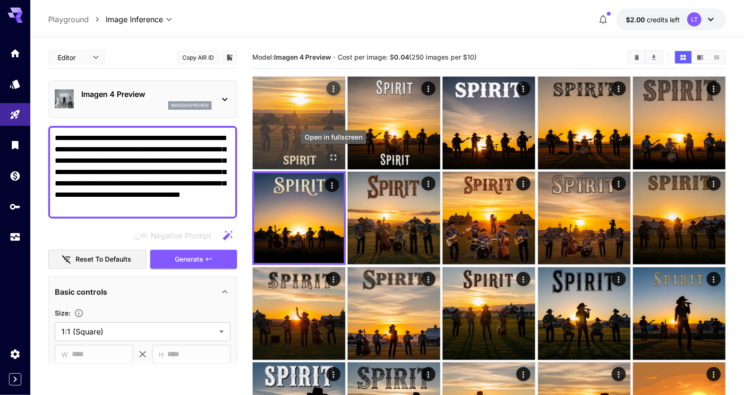
click at [333, 159] on icon "Open in fullscreen" at bounding box center [333, 157] width 9 height 9
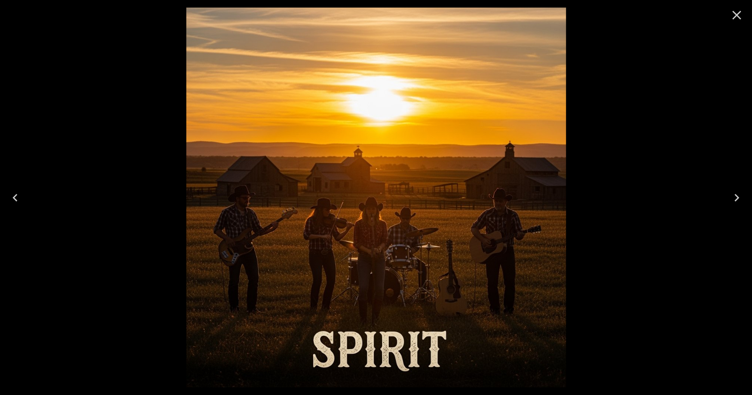
click at [732, 16] on icon "Close" at bounding box center [736, 15] width 15 height 15
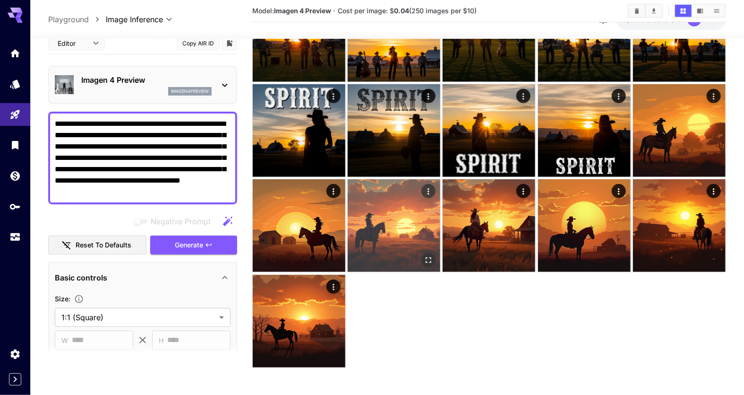
scroll to position [279, 0]
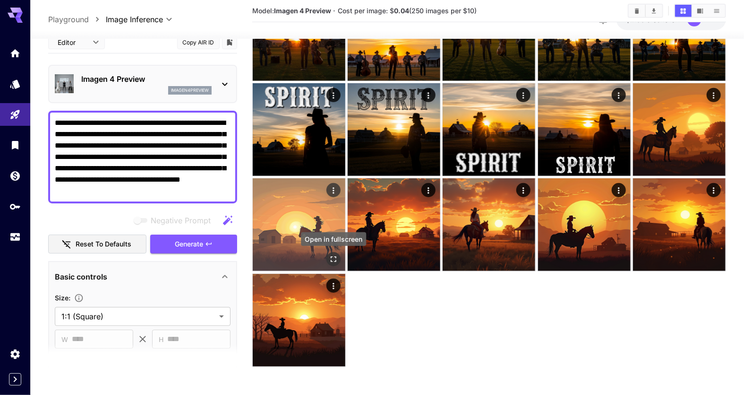
click at [333, 261] on icon "Open in fullscreen" at bounding box center [333, 258] width 9 height 9
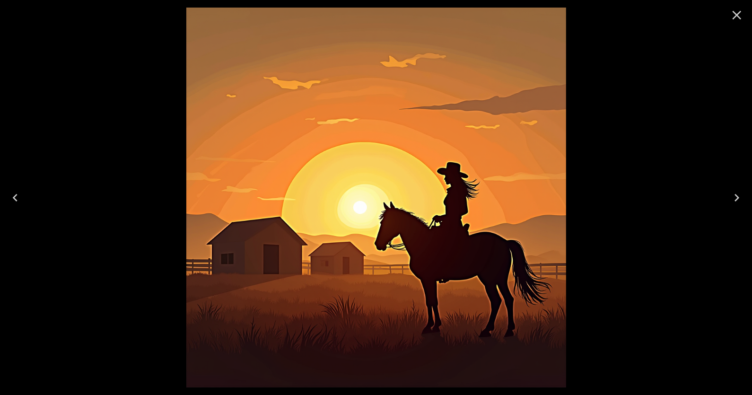
click at [736, 17] on icon "Close" at bounding box center [736, 15] width 9 height 9
